Goal: Task Accomplishment & Management: Manage account settings

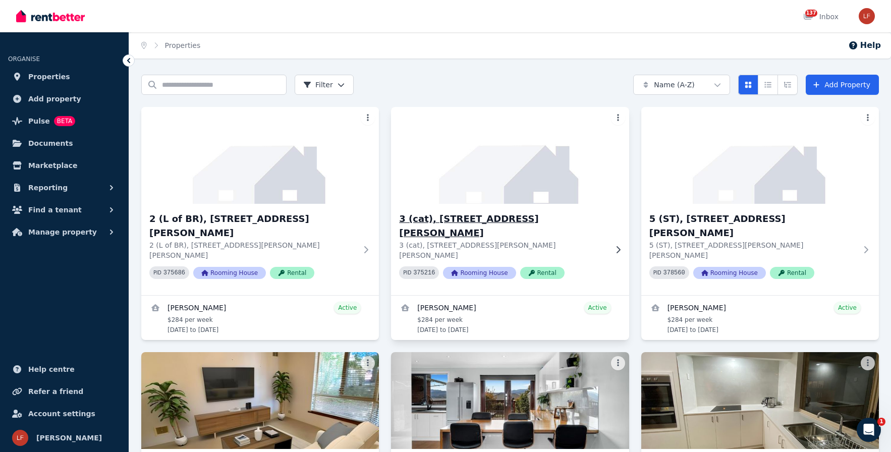
click at [586, 266] on div "PID 375216 Rooming House Rental" at bounding box center [502, 272] width 207 height 13
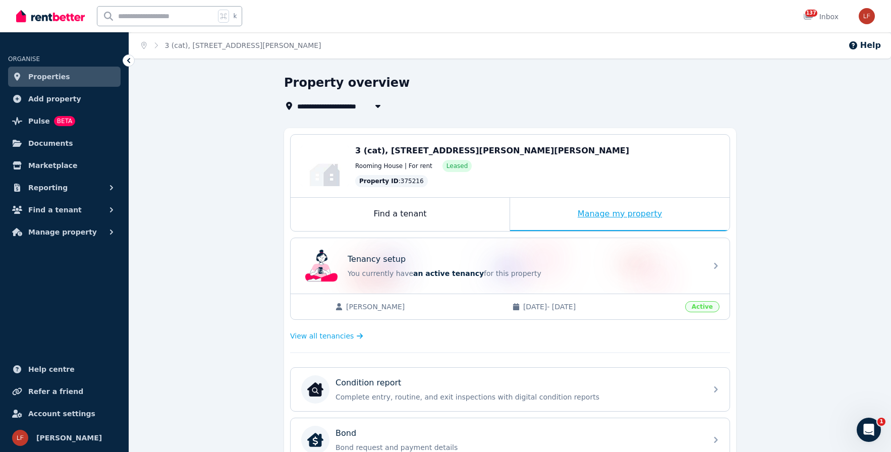
click at [610, 217] on div "Manage my property" at bounding box center [619, 214] width 219 height 33
click at [342, 218] on div "Find a tenant" at bounding box center [400, 214] width 219 height 33
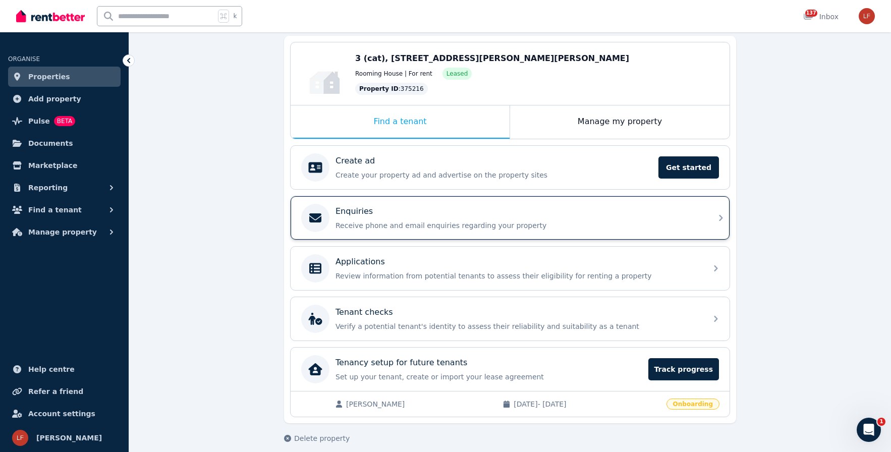
scroll to position [102, 0]
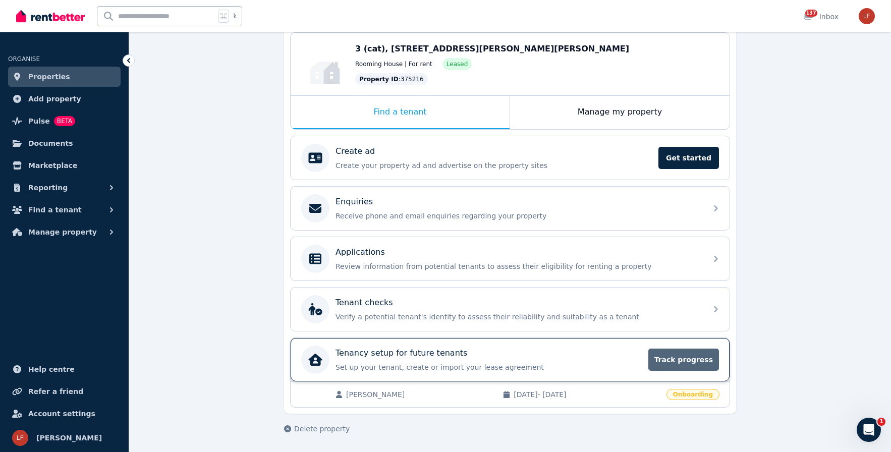
click at [681, 363] on span "Track progress" at bounding box center [683, 360] width 71 height 22
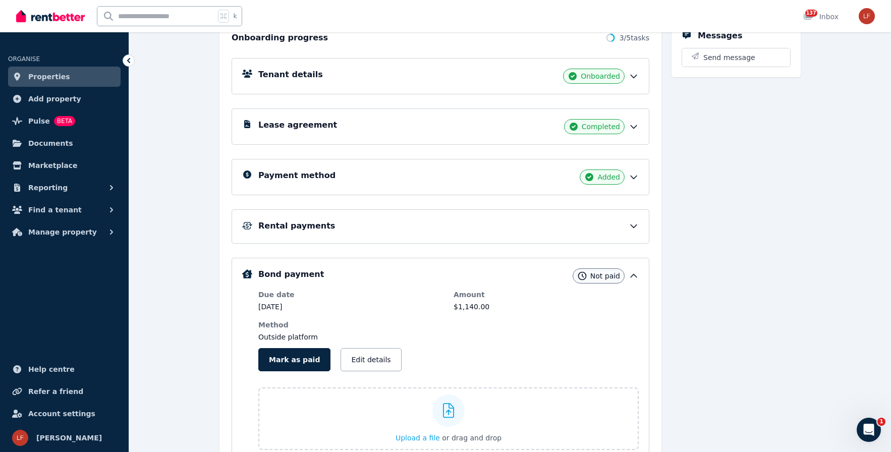
scroll to position [176, 0]
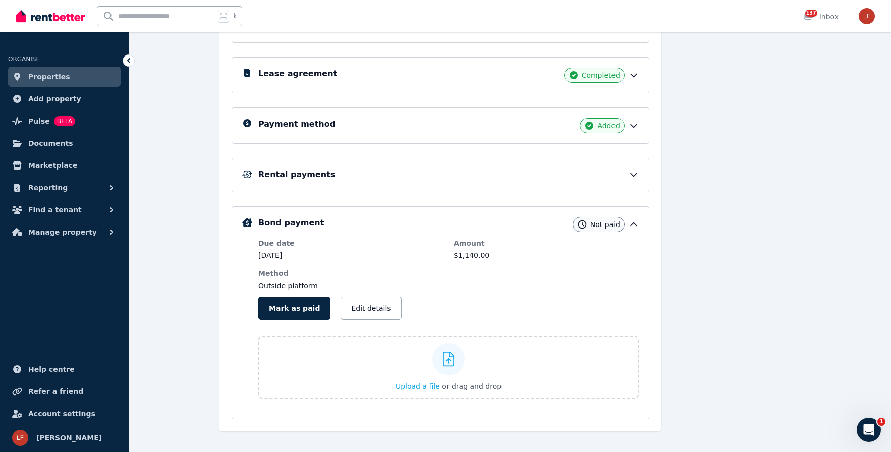
click at [258, 273] on div "Bond payment Not paid Due date [DATE] Amount $1,140.00 Method Outside platform …" at bounding box center [440, 313] width 396 height 192
click at [360, 306] on button "Edit details" at bounding box center [370, 308] width 61 height 23
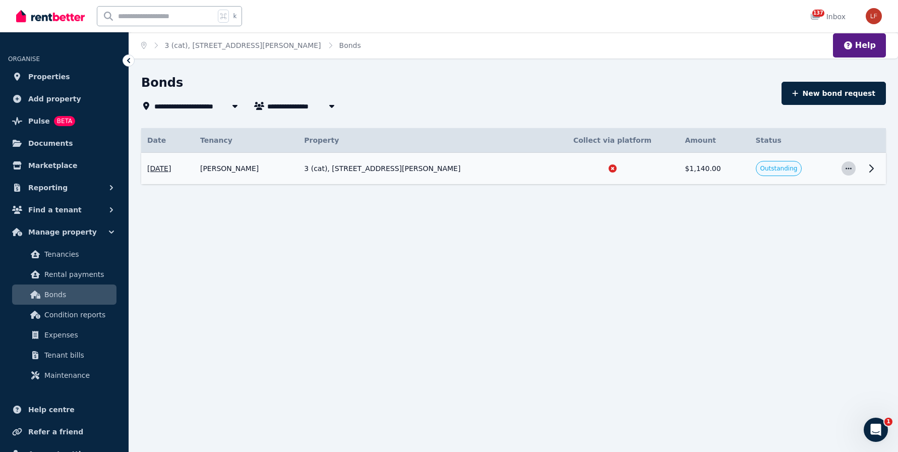
click at [850, 169] on icon "button" at bounding box center [849, 168] width 8 height 7
click at [719, 254] on div "**********" at bounding box center [449, 226] width 898 height 452
click at [867, 170] on icon at bounding box center [871, 168] width 12 height 12
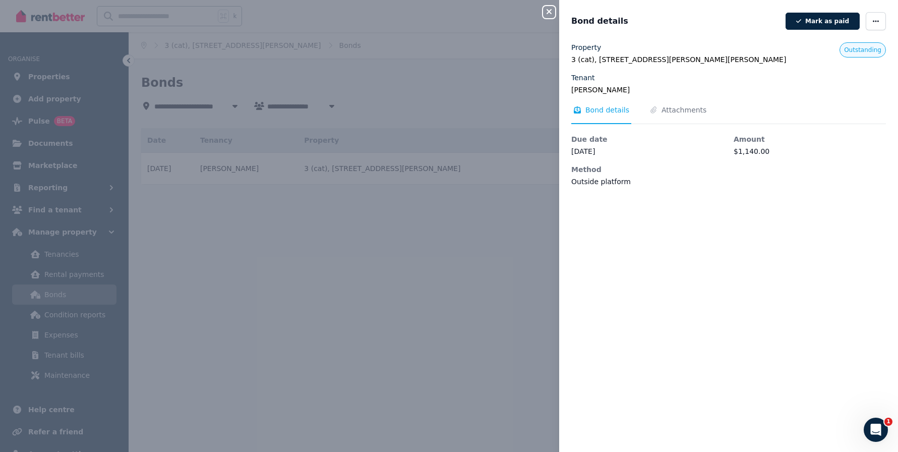
click at [426, 226] on div "Close panel Bond details [PERSON_NAME] as paid Property 3 (cat), [STREET_ADDRES…" at bounding box center [449, 226] width 898 height 452
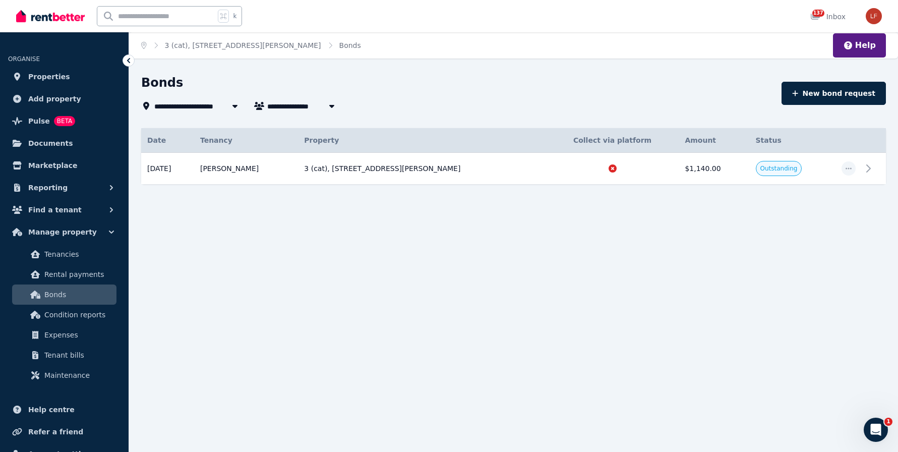
click at [193, 105] on span "3 (cat), [STREET_ADDRESS][PERSON_NAME]" at bounding box center [239, 106] width 170 height 12
type input "**********"
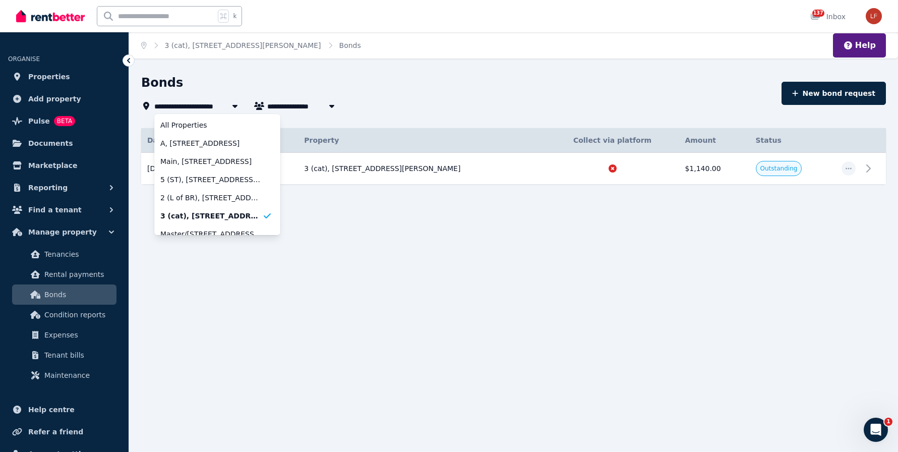
click at [323, 222] on div "**********" at bounding box center [449, 226] width 898 height 452
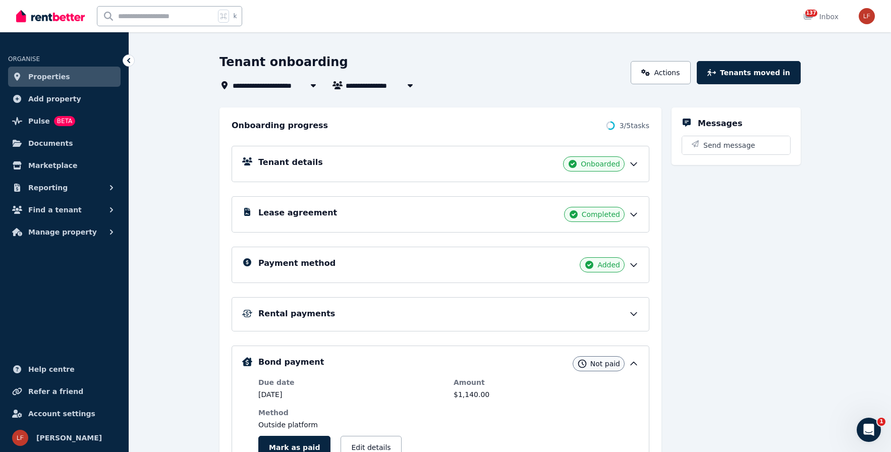
scroll to position [179, 0]
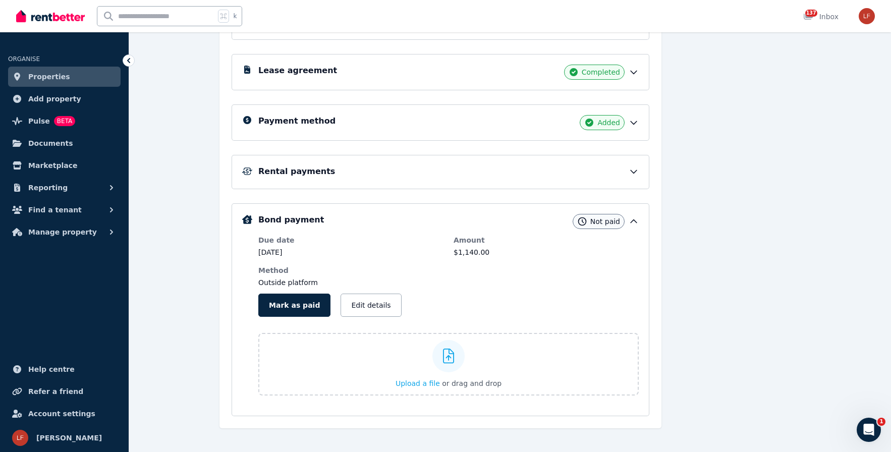
click at [629, 173] on icon at bounding box center [633, 171] width 10 height 10
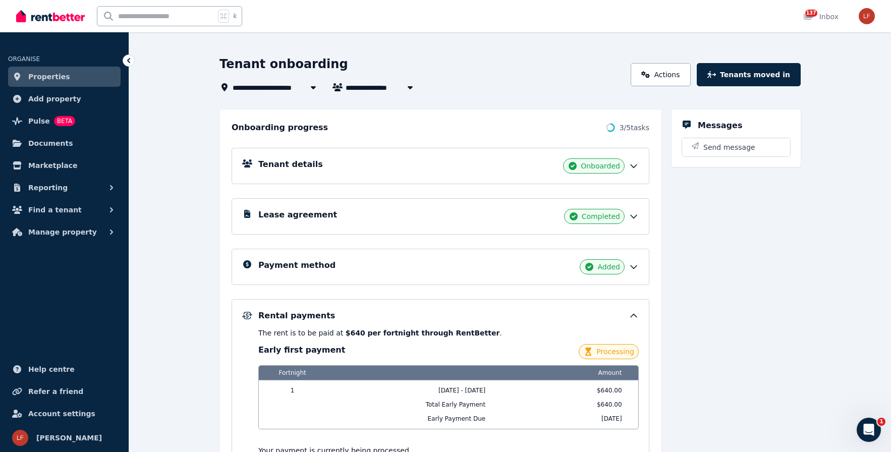
scroll to position [37, 0]
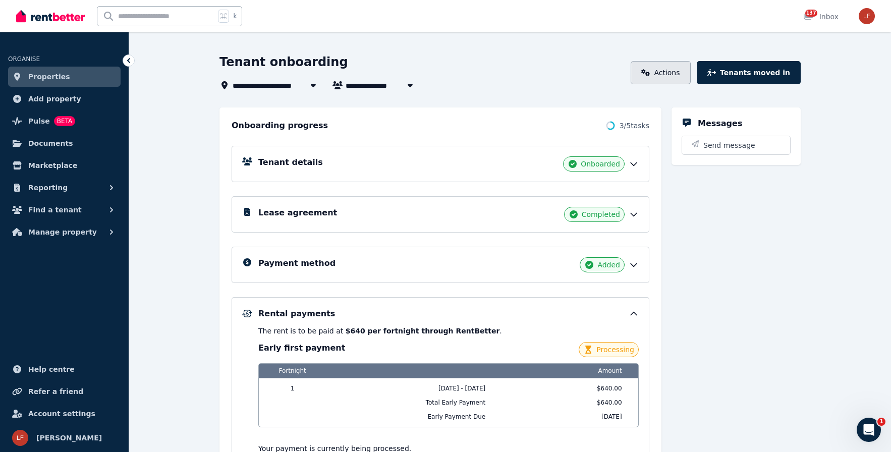
click at [657, 83] on link "Actions" at bounding box center [660, 72] width 60 height 23
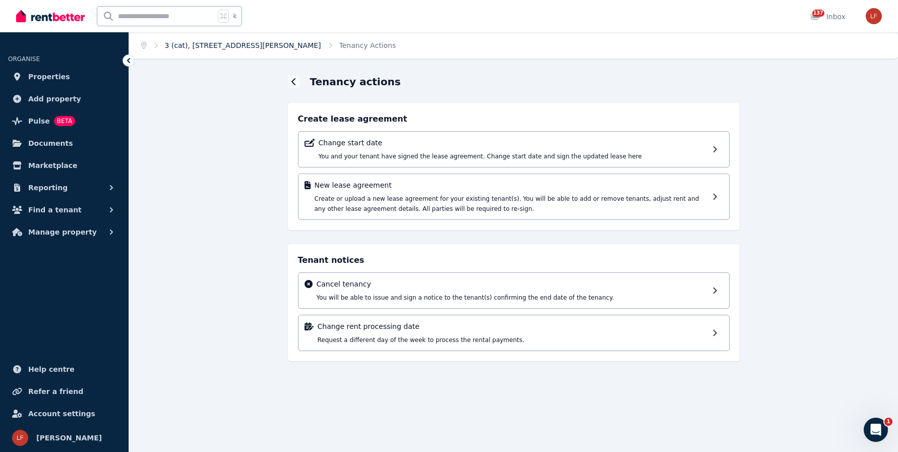
click at [218, 43] on link "3 (cat), [STREET_ADDRESS][PERSON_NAME]" at bounding box center [243, 45] width 156 height 8
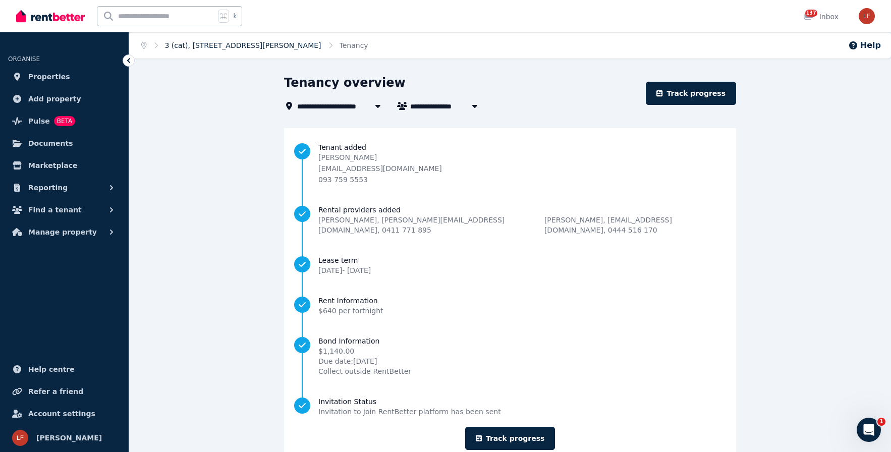
click at [218, 45] on link "3 (cat), [STREET_ADDRESS][PERSON_NAME]" at bounding box center [243, 45] width 156 height 8
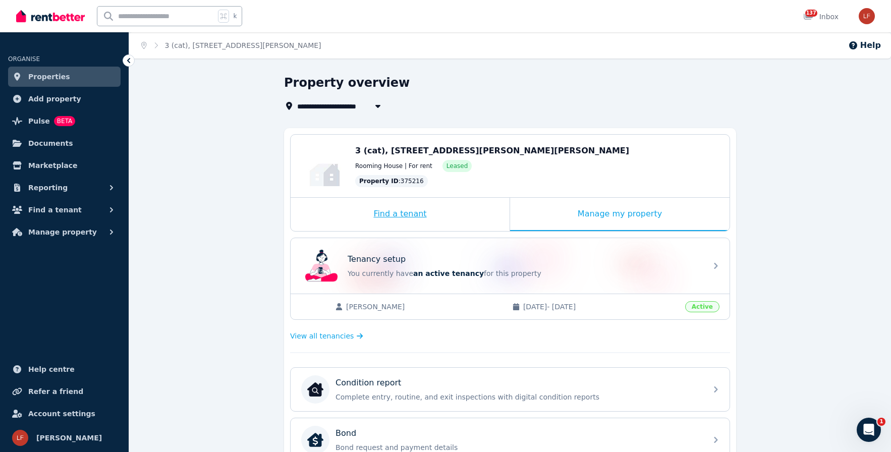
click at [426, 208] on div "Find a tenant" at bounding box center [400, 214] width 219 height 33
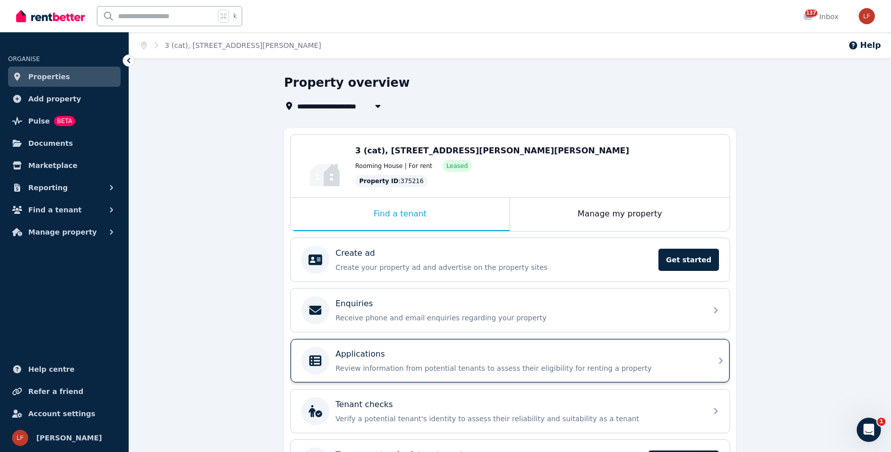
scroll to position [102, 0]
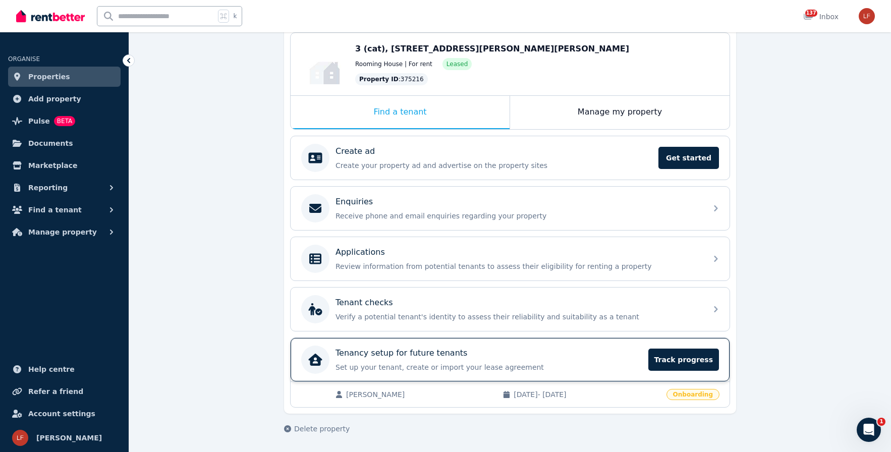
click at [512, 363] on p "Set up your tenant, create or import your lease agreement" at bounding box center [488, 367] width 307 height 10
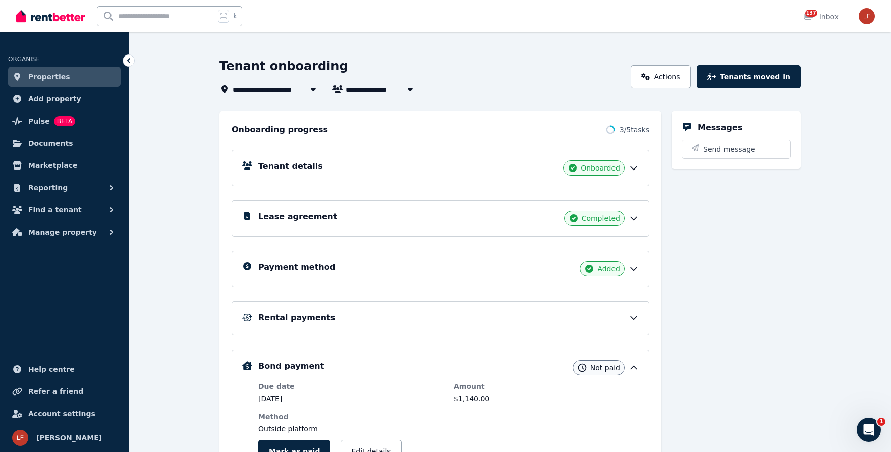
scroll to position [84, 0]
